Goal: Task Accomplishment & Management: Use online tool/utility

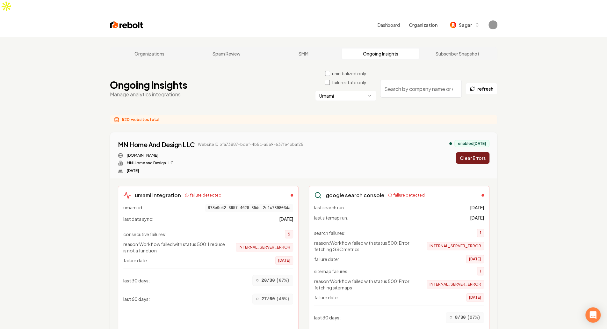
click at [463, 152] on button "Clear Errors" at bounding box center [472, 157] width 33 height 11
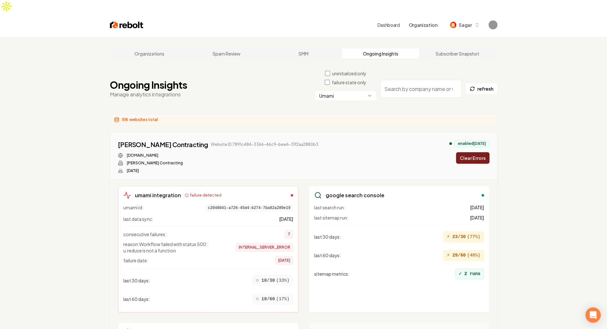
click at [484, 152] on button "Clear Errors" at bounding box center [472, 157] width 33 height 11
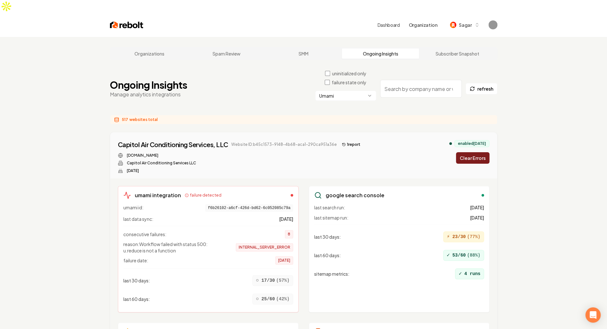
click at [464, 152] on button "Clear Errors" at bounding box center [472, 157] width 33 height 11
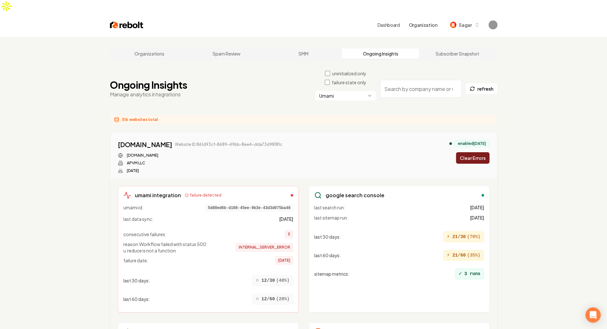
click at [486, 152] on button "Clear Errors" at bounding box center [472, 157] width 33 height 11
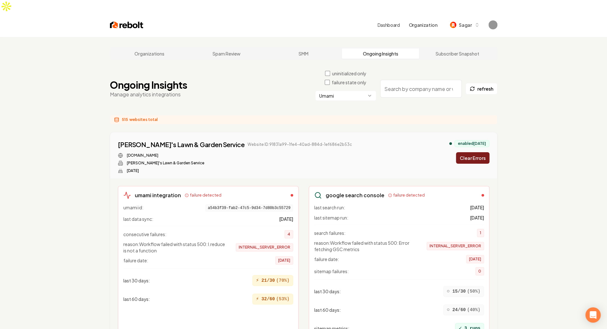
click at [480, 152] on button "Clear Errors" at bounding box center [472, 157] width 33 height 11
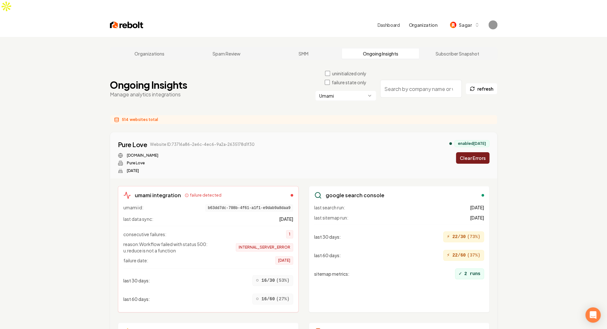
click at [480, 152] on button "Clear Errors" at bounding box center [472, 157] width 33 height 11
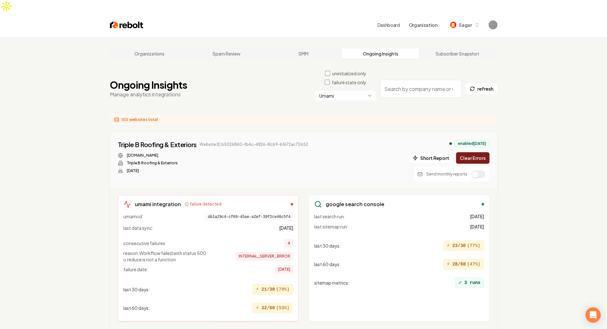
click at [480, 152] on button "Clear Errors" at bounding box center [472, 157] width 33 height 11
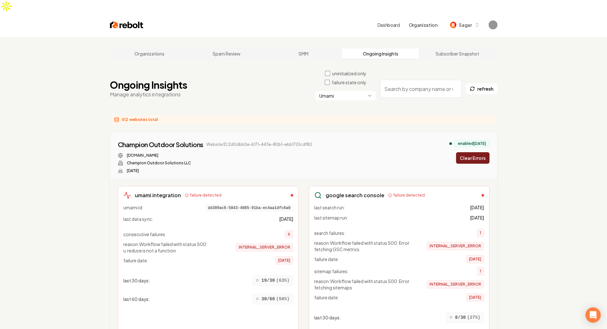
click at [480, 152] on button "Clear Errors" at bounding box center [472, 157] width 33 height 11
click at [465, 152] on button "Clear Errors" at bounding box center [472, 157] width 33 height 11
click at [317, 132] on div "Custom Wiring and Installation Website ID: e09f86e4-ee88-4215-98b9-c23c5529ca69…" at bounding box center [303, 155] width 387 height 46
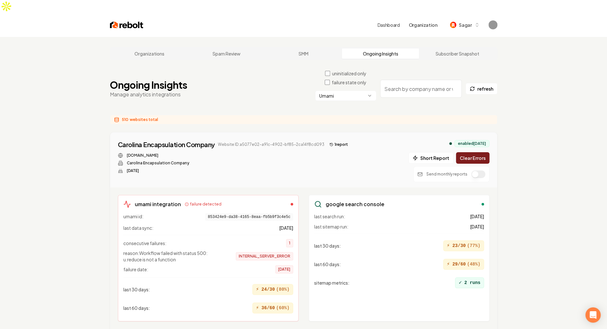
click at [338, 153] on div "[DOMAIN_NAME] Carolina Encapsulation Company [DATE]" at bounding box center [234, 163] width 233 height 20
click at [281, 84] on div "Ongoing Insights Manage analytics integrations uninitialized only failure state…" at bounding box center [304, 88] width 388 height 37
click at [280, 88] on div "Ongoing Insights Manage analytics integrations uninitialized only failure state…" at bounding box center [304, 88] width 388 height 37
click at [270, 87] on div "Ongoing Insights Manage analytics integrations uninitialized only failure state…" at bounding box center [304, 88] width 388 height 37
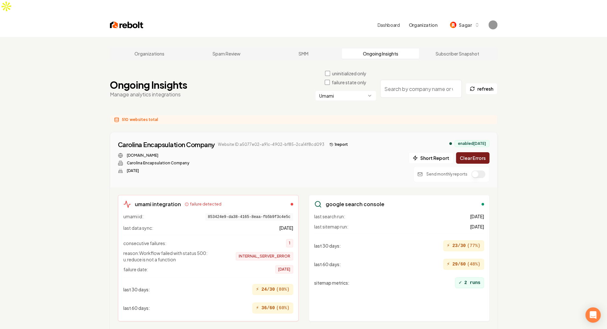
click at [270, 87] on div "Ongoing Insights Manage analytics integrations uninitialized only failure state…" at bounding box center [304, 88] width 388 height 37
click at [258, 85] on div "Ongoing Insights Manage analytics integrations uninitialized only failure state…" at bounding box center [304, 88] width 388 height 37
drag, startPoint x: 190, startPoint y: 81, endPoint x: 78, endPoint y: 62, distance: 112.9
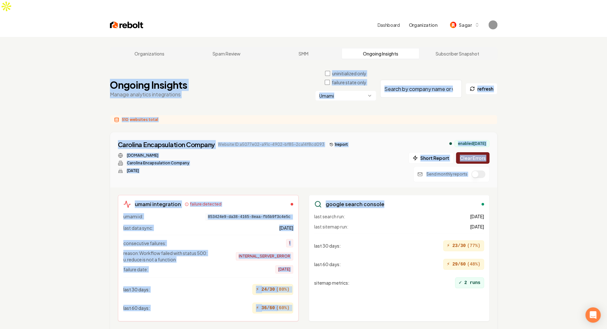
drag, startPoint x: 97, startPoint y: 70, endPoint x: 524, endPoint y: 194, distance: 444.5
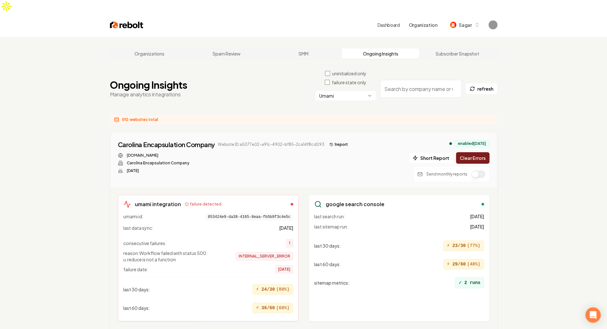
drag, startPoint x: 542, startPoint y: 203, endPoint x: 77, endPoint y: 66, distance: 484.9
drag, startPoint x: 120, startPoint y: 69, endPoint x: 89, endPoint y: 62, distance: 31.7
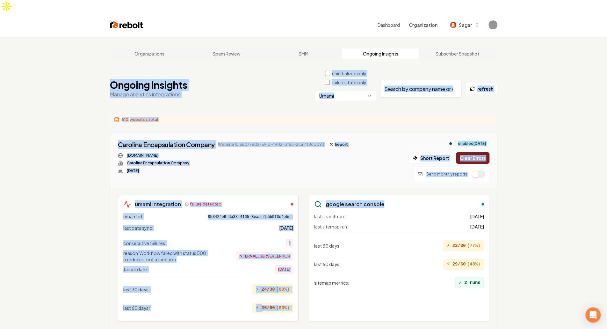
drag, startPoint x: 98, startPoint y: 69, endPoint x: 550, endPoint y: 180, distance: 465.6
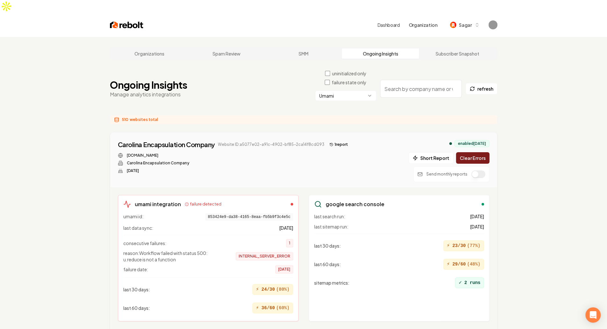
drag, startPoint x: 320, startPoint y: 132, endPoint x: 239, endPoint y: 135, distance: 81.0
click at [239, 140] on div "Carolina Encapsulation Company Website ID: a5077e02-a91c-4902-bf85-2ca14f8cd093…" at bounding box center [234, 144] width 233 height 9
copy span "a5077e02-a91c-4902-bf85-2ca14f8cd093"
click at [163, 140] on div "Carolina Encapsulation Company" at bounding box center [166, 144] width 97 height 9
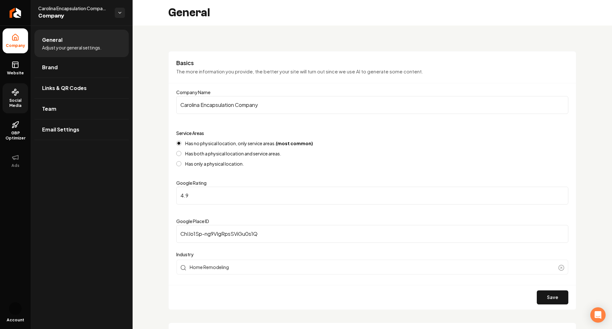
click at [15, 99] on span "Social Media" at bounding box center [15, 103] width 25 height 10
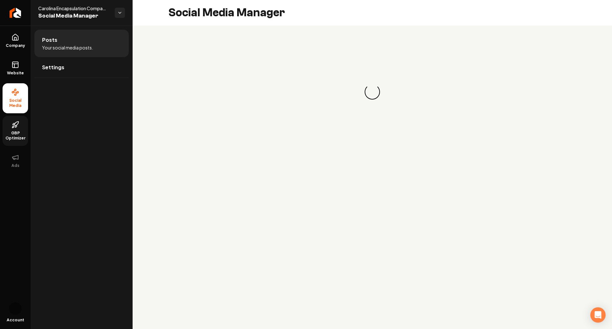
click at [13, 127] on icon at bounding box center [15, 125] width 8 height 8
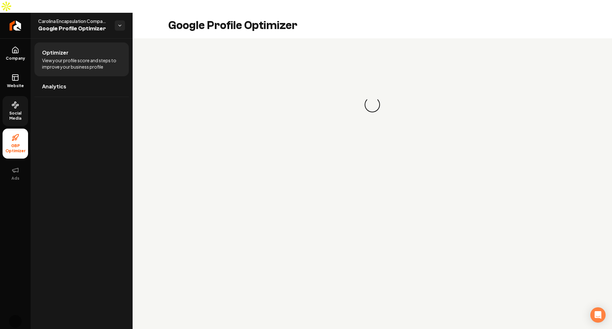
click at [16, 111] on span "Social Media" at bounding box center [15, 116] width 25 height 10
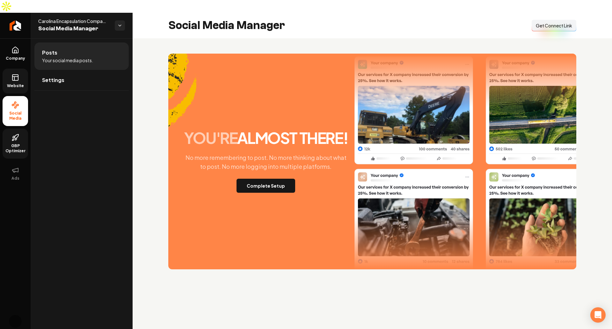
click at [12, 74] on icon at bounding box center [15, 78] width 8 height 8
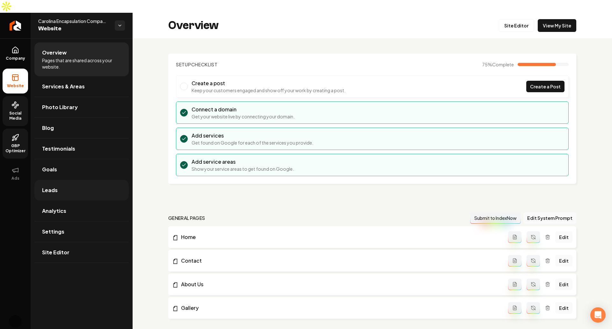
click at [67, 180] on link "Leads" at bounding box center [81, 190] width 94 height 20
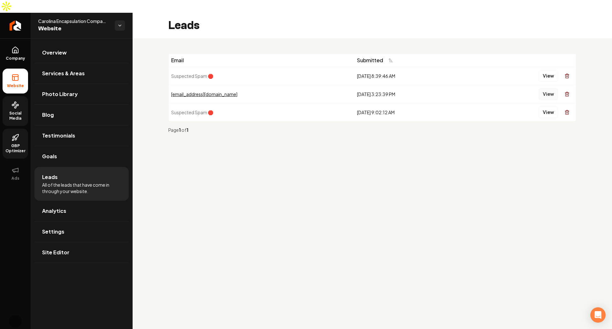
click at [546, 88] on button "View" at bounding box center [548, 93] width 19 height 11
